Goal: Information Seeking & Learning: Understand process/instructions

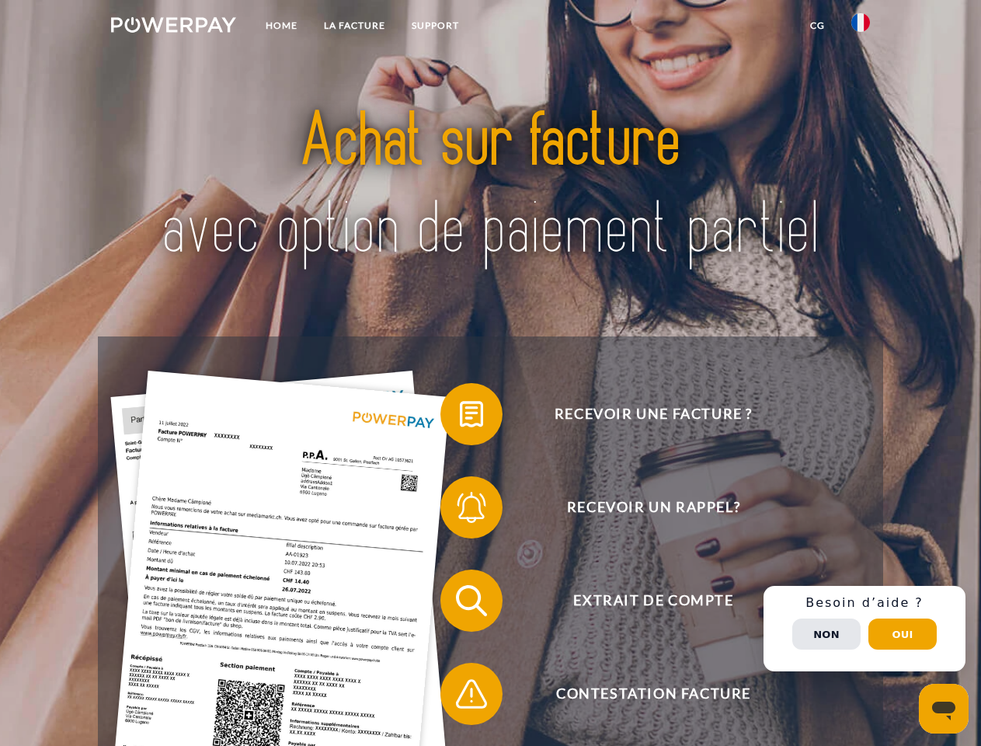
click at [173, 27] on img at bounding box center [173, 25] width 125 height 16
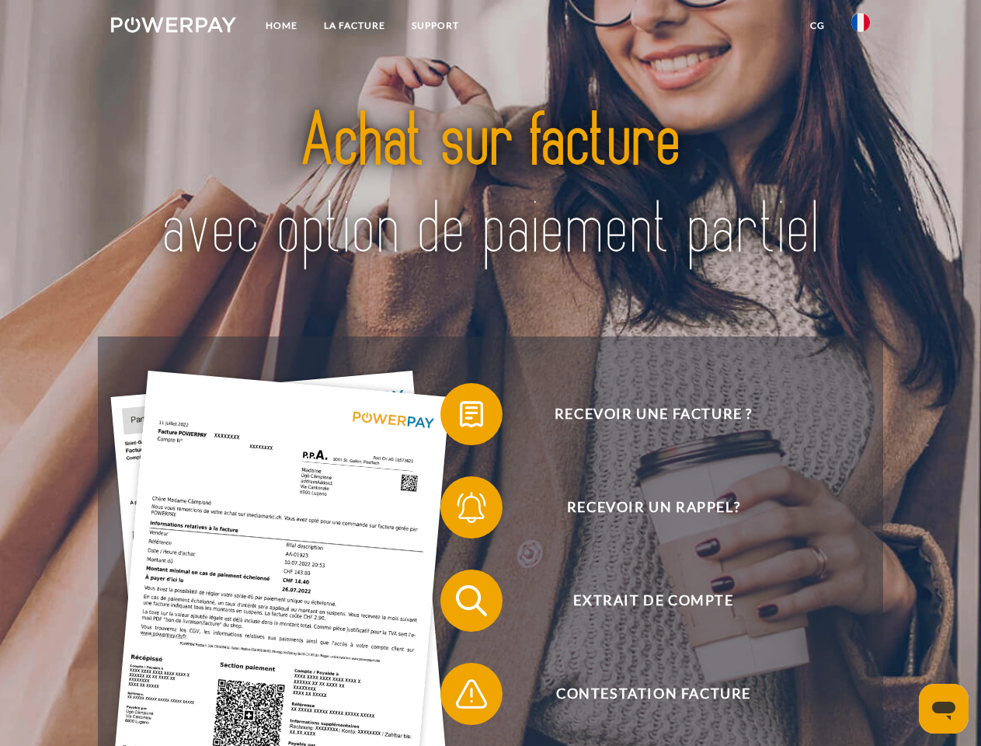
click at [861, 27] on img at bounding box center [860, 22] width 19 height 19
click at [817, 26] on link "CG" at bounding box center [817, 26] width 41 height 28
click at [460, 417] on span at bounding box center [448, 414] width 78 height 78
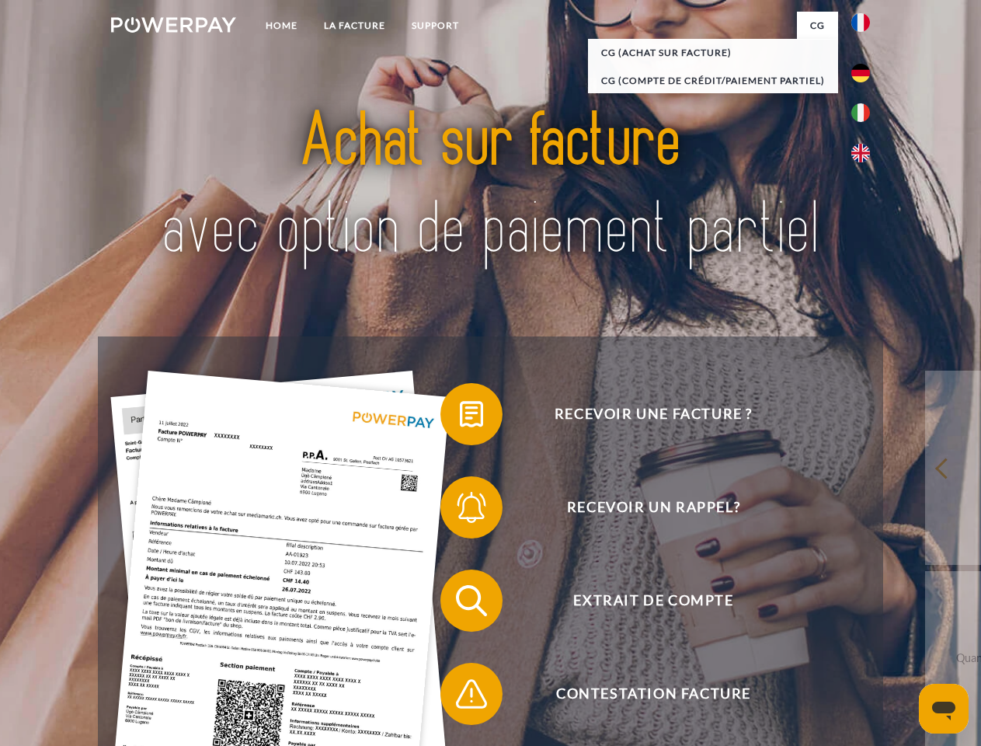
click at [460, 510] on span at bounding box center [448, 507] width 78 height 78
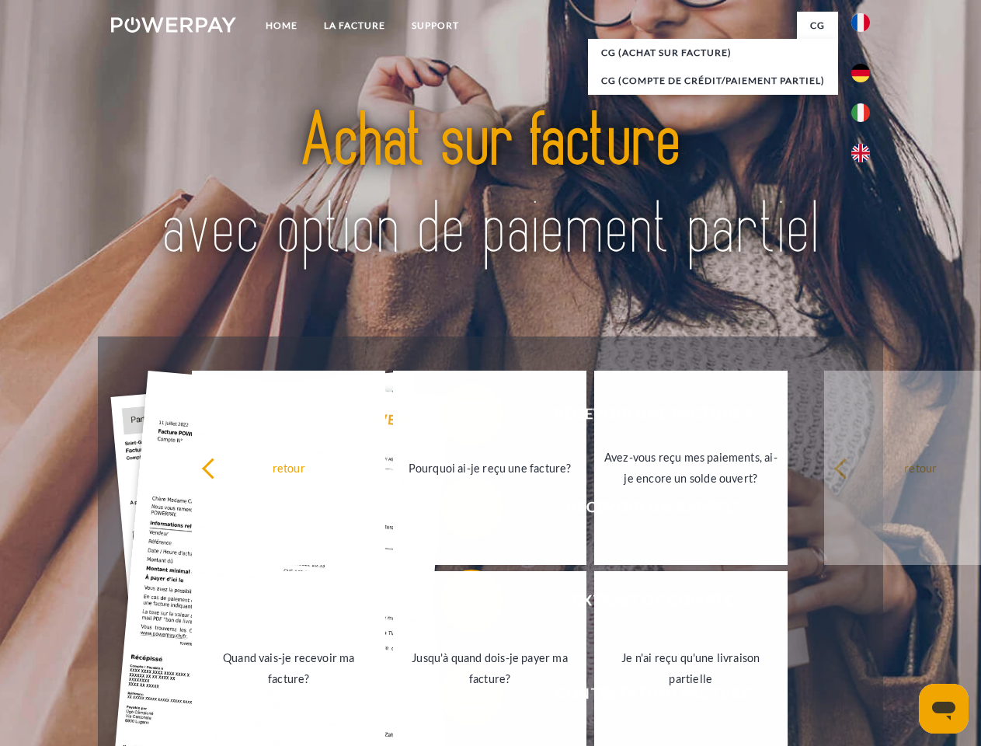
click at [460, 604] on link "Jusqu'à quand dois-je payer ma facture?" at bounding box center [489, 668] width 193 height 194
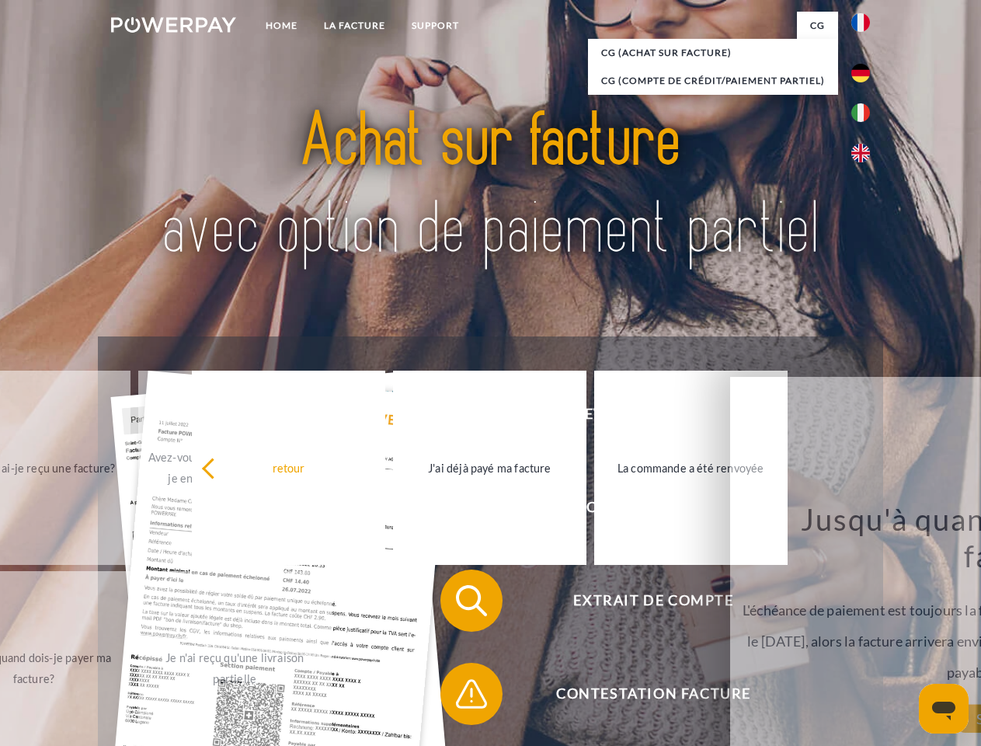
click at [460, 697] on span at bounding box center [448, 694] width 78 height 78
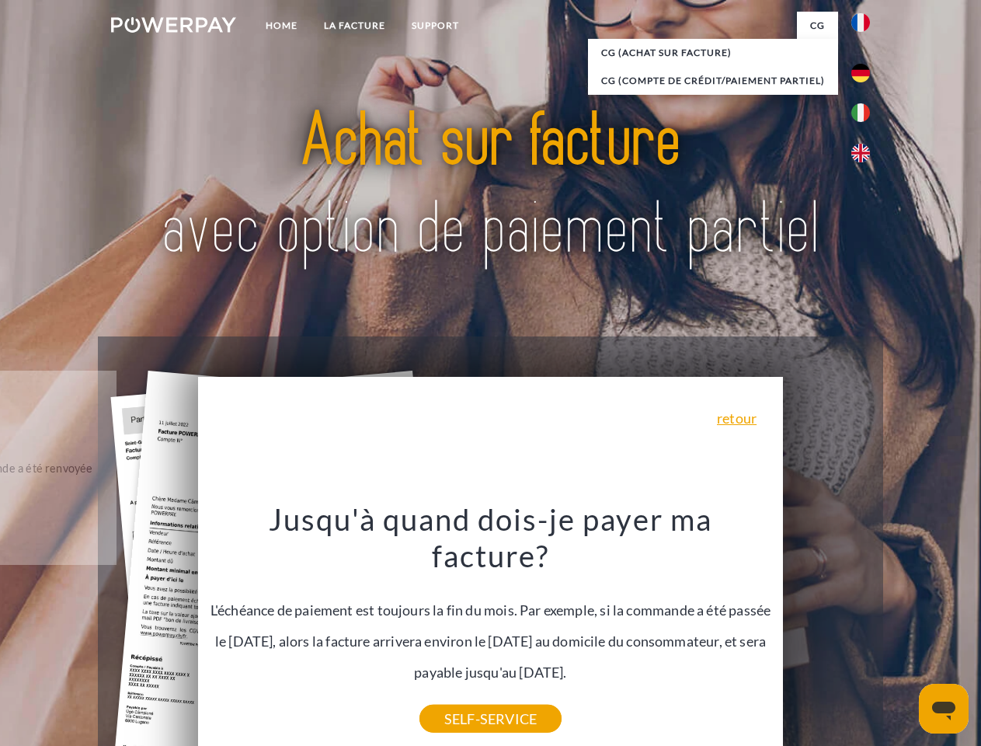
click at [865, 628] on div "Recevoir une facture ? Recevoir un rappel? Extrait de compte retour" at bounding box center [490, 646] width 785 height 621
click at [826, 632] on span "Extrait de compte" at bounding box center [653, 600] width 381 height 62
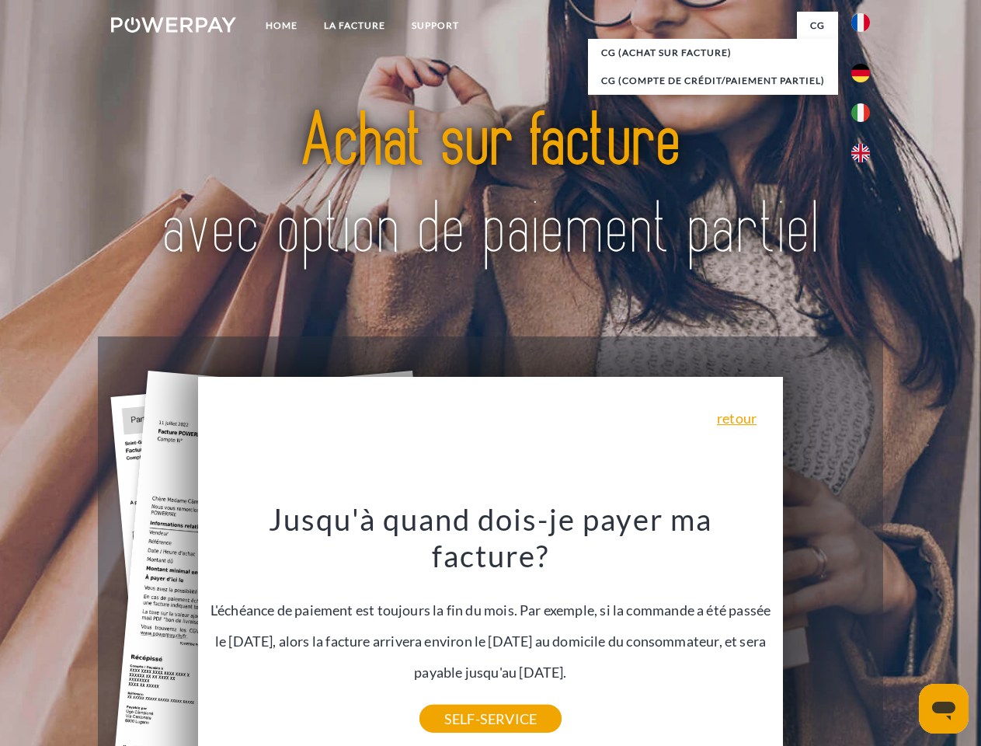
click at [903, 634] on header "Home LA FACTURE Support" at bounding box center [490, 536] width 981 height 1073
